Goal: Entertainment & Leisure: Consume media (video, audio)

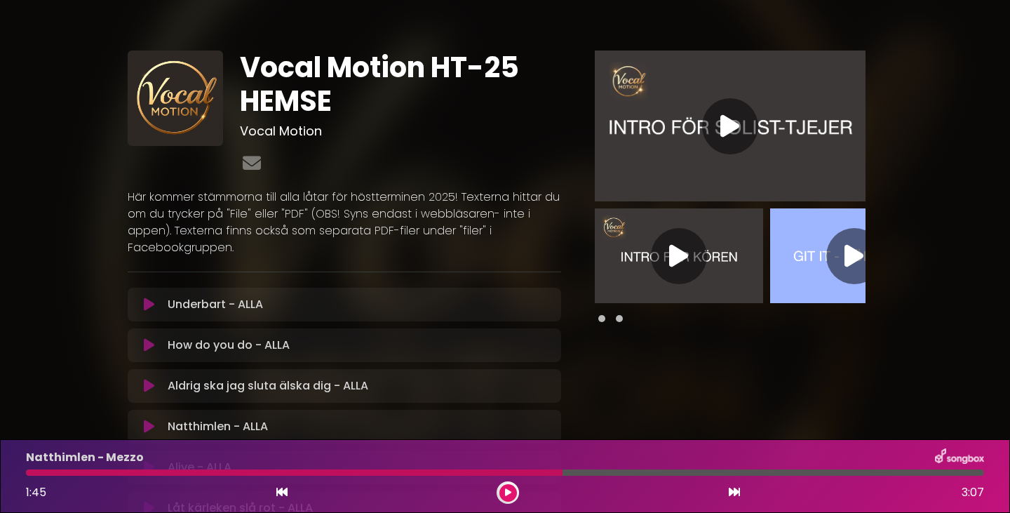
scroll to position [932, 0]
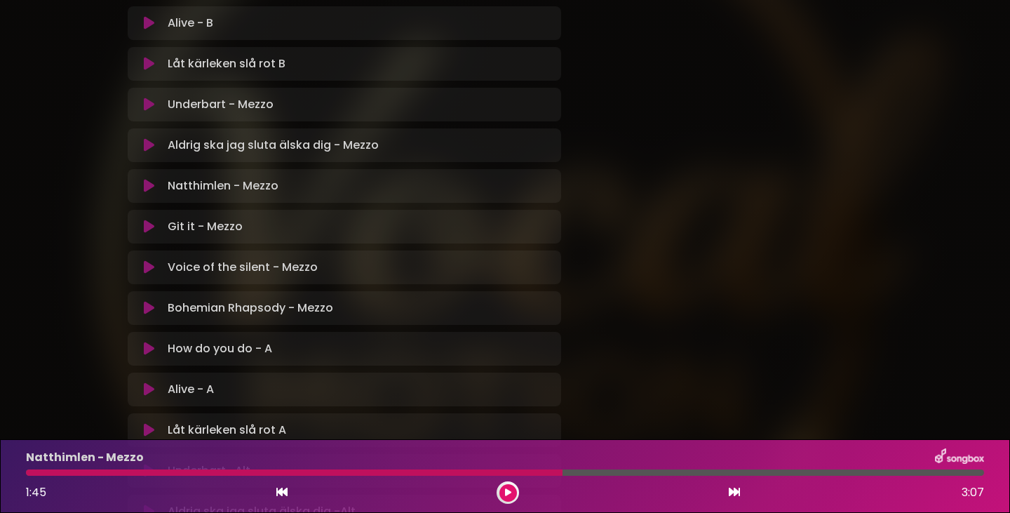
click at [149, 185] on icon at bounding box center [149, 186] width 11 height 14
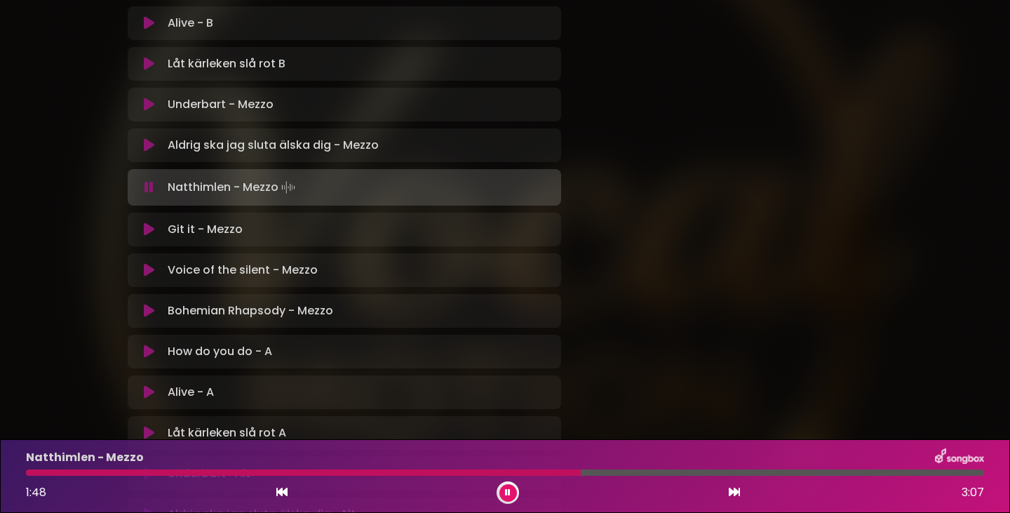
click at [441, 467] on div "Natthimlen - Mezzo 1:48 3:07" at bounding box center [505, 475] width 975 height 55
click at [437, 471] on div at bounding box center [231, 472] width 411 height 6
click at [414, 472] on div at bounding box center [234, 472] width 417 height 6
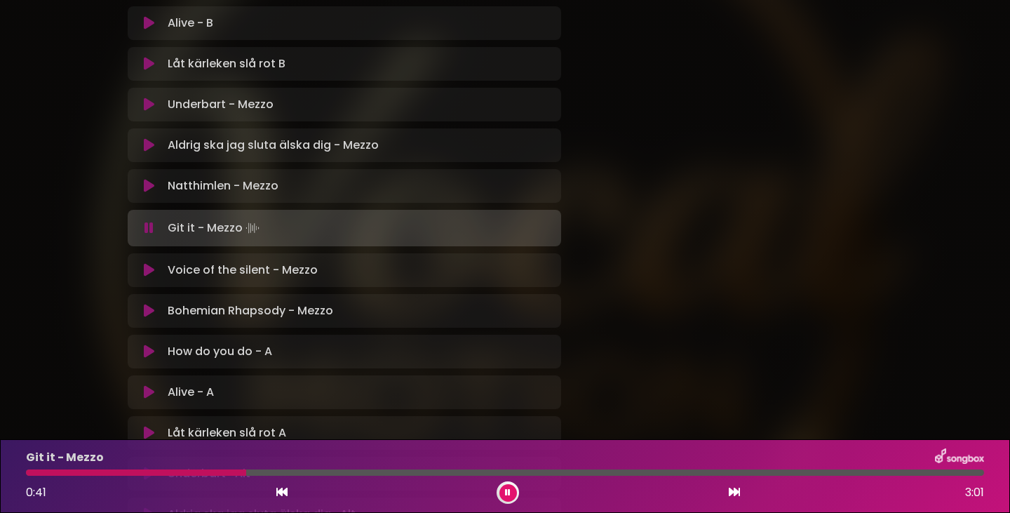
click at [147, 310] on icon at bounding box center [149, 311] width 11 height 14
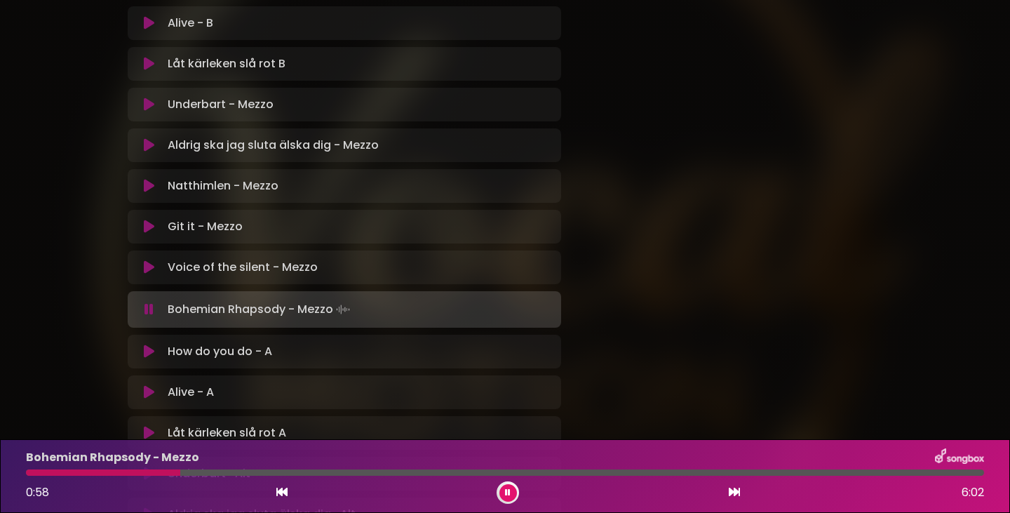
click at [150, 349] on icon at bounding box center [149, 352] width 11 height 14
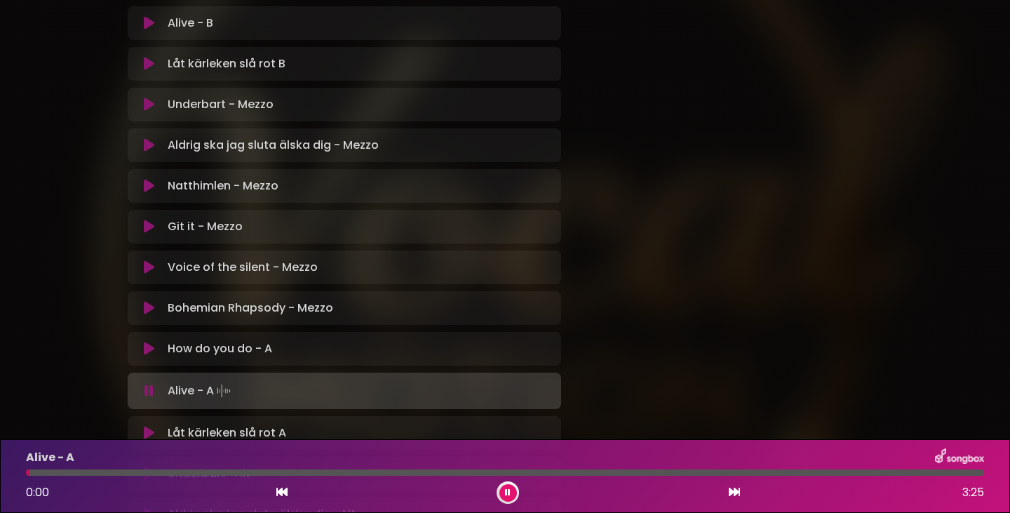
click at [147, 348] on icon at bounding box center [149, 349] width 11 height 14
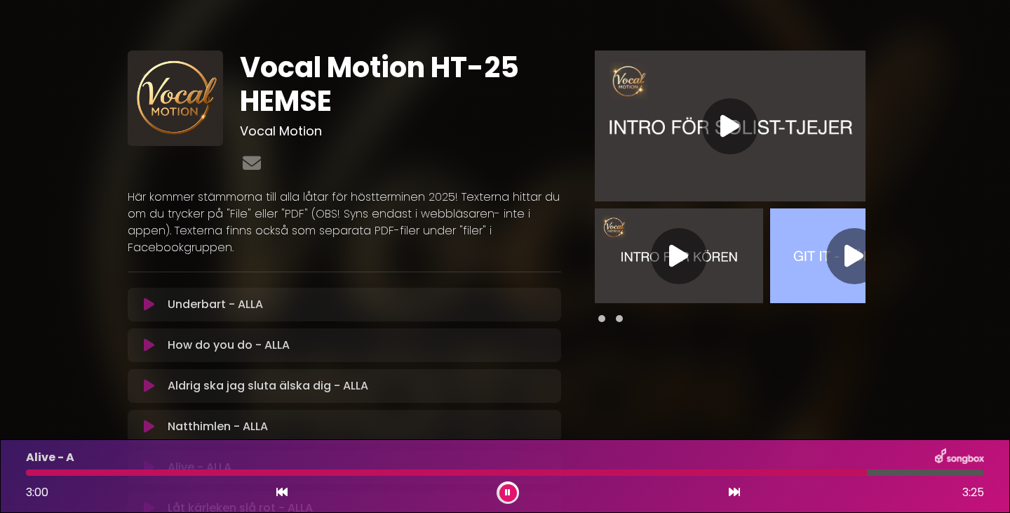
scroll to position [234, 0]
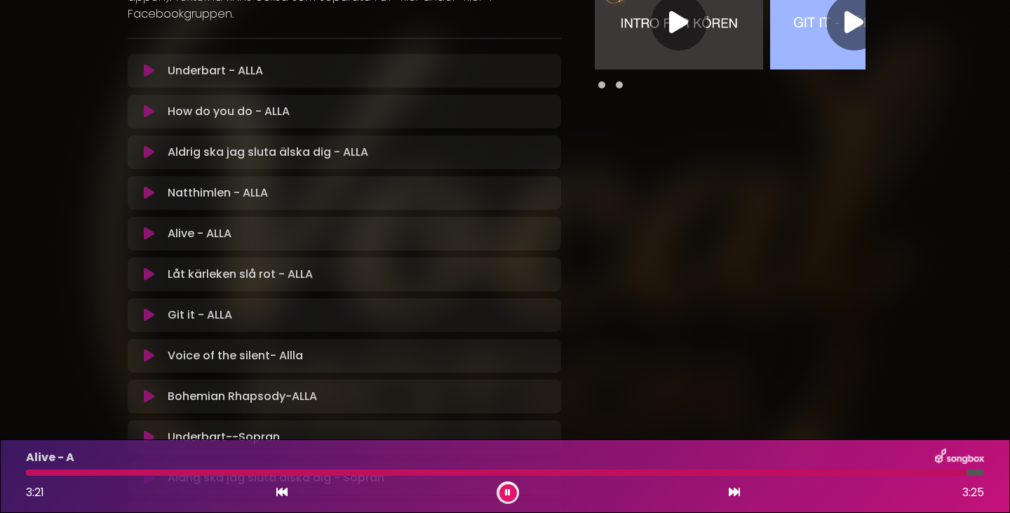
click at [145, 107] on icon at bounding box center [149, 112] width 11 height 14
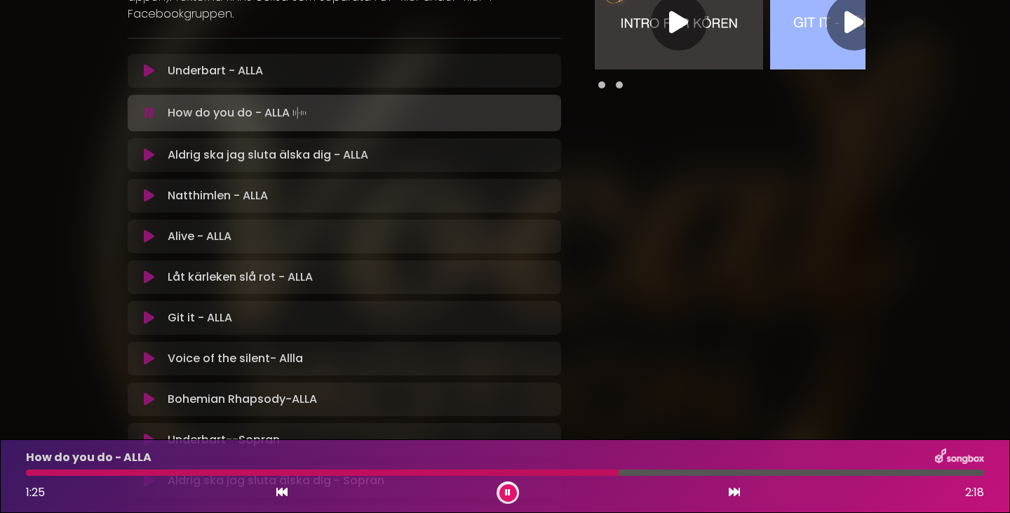
click at [507, 492] on icon at bounding box center [508, 492] width 6 height 8
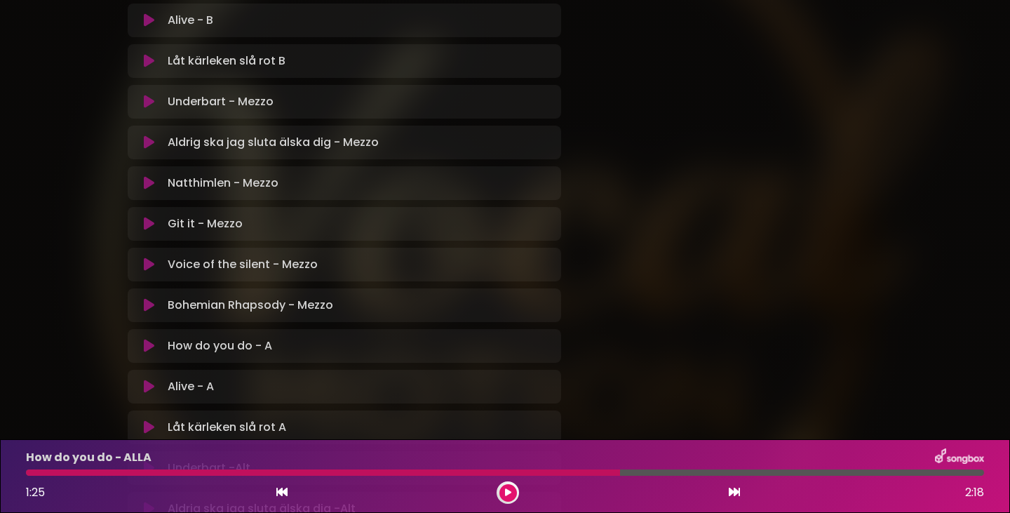
scroll to position [1170, 0]
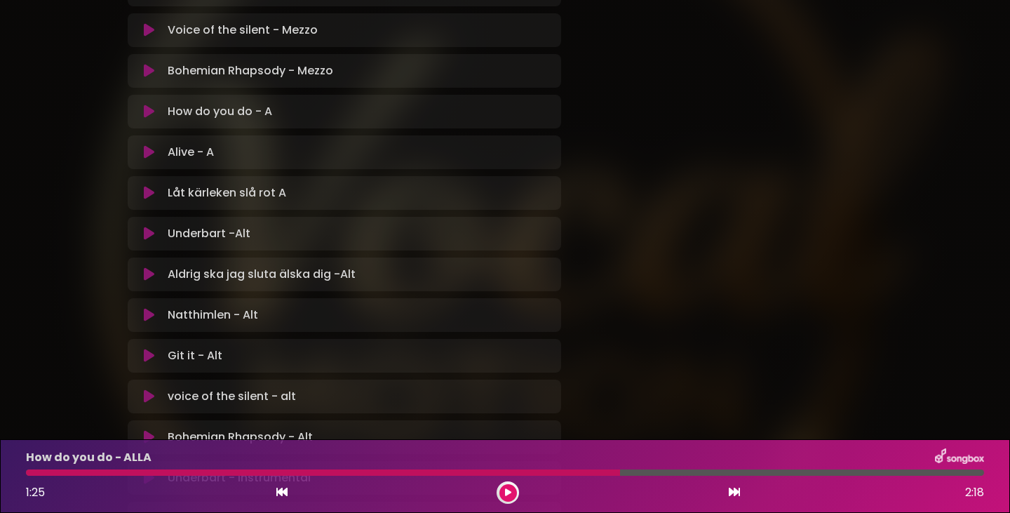
click at [149, 110] on icon at bounding box center [149, 112] width 11 height 14
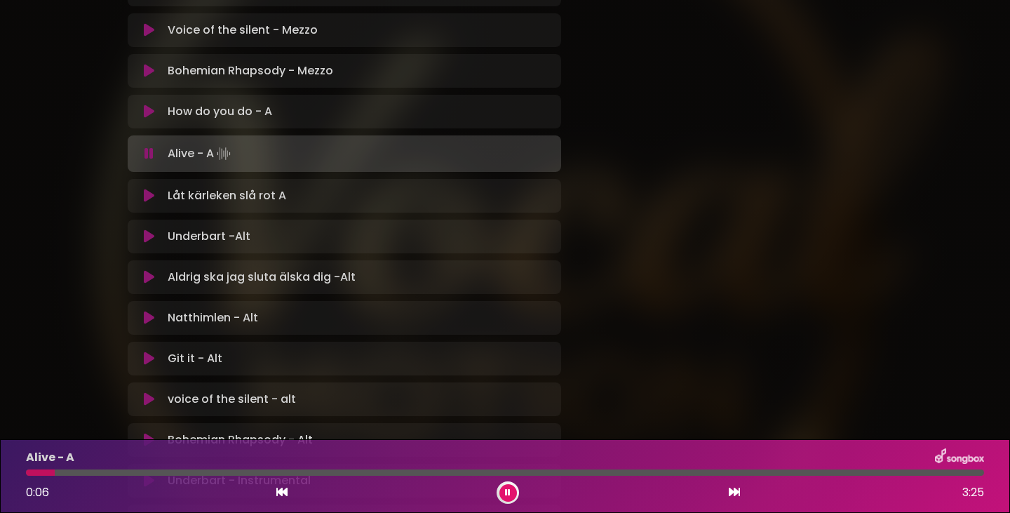
click at [146, 196] on icon at bounding box center [149, 196] width 11 height 14
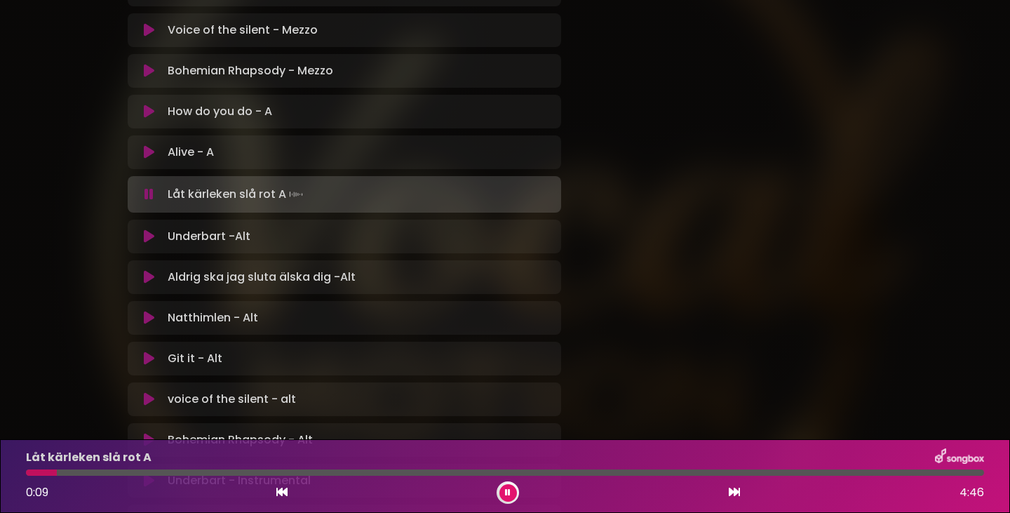
click at [84, 472] on div at bounding box center [505, 472] width 958 height 6
click at [105, 472] on div at bounding box center [505, 472] width 958 height 6
click at [310, 468] on div "Låt kärleken slå rot A 1:00 4:46" at bounding box center [505, 475] width 975 height 55
click at [314, 471] on div at bounding box center [505, 472] width 958 height 6
click at [334, 471] on div at bounding box center [505, 472] width 958 height 6
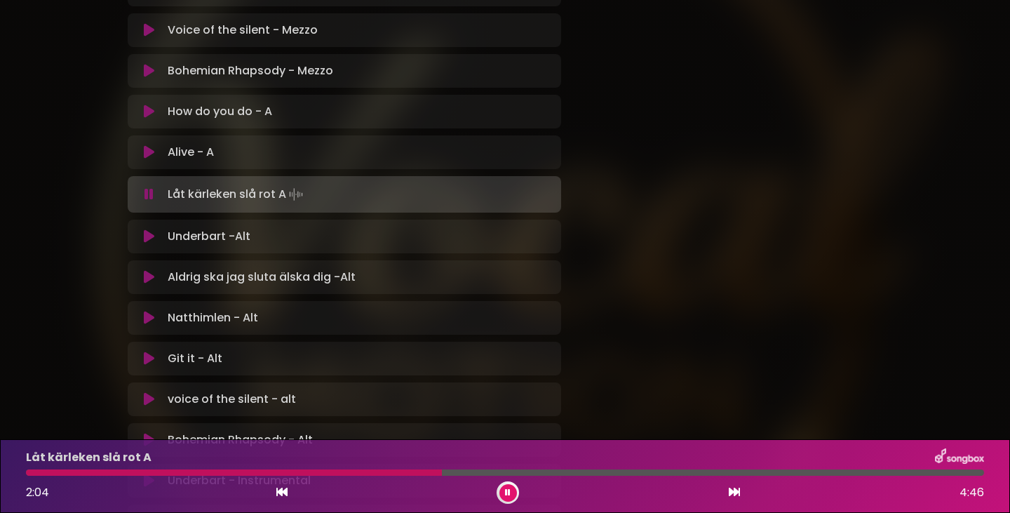
click at [522, 472] on div at bounding box center [505, 472] width 958 height 6
click at [648, 473] on div at bounding box center [505, 472] width 958 height 6
click at [606, 471] on div at bounding box center [342, 472] width 633 height 6
click at [279, 469] on div at bounding box center [372, 472] width 693 height 6
click at [333, 469] on div "Låt kärleken slå rot A 1:16 4:46" at bounding box center [505, 475] width 975 height 55
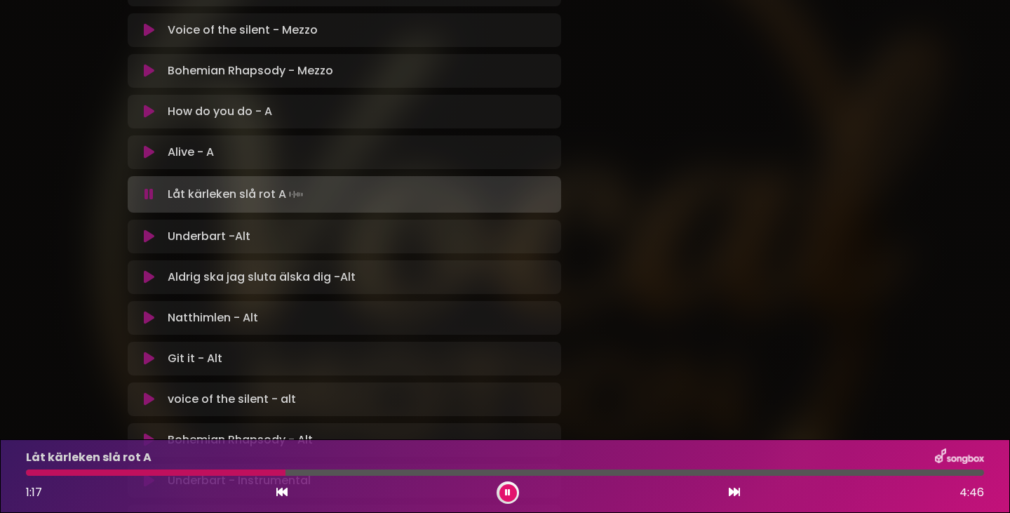
click at [335, 471] on div at bounding box center [505, 472] width 958 height 6
click at [514, 493] on button at bounding box center [509, 493] width 18 height 18
